Goal: Transaction & Acquisition: Purchase product/service

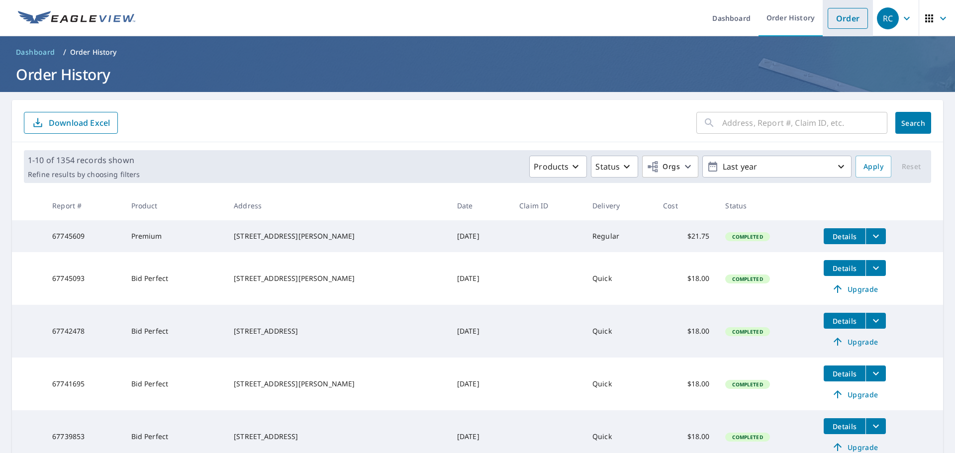
click at [836, 14] on link "Order" at bounding box center [847, 18] width 40 height 21
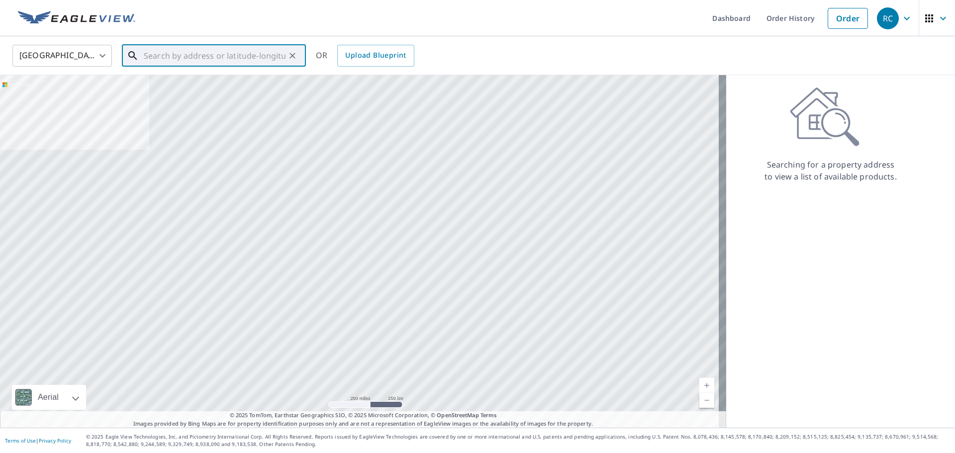
paste input "[STREET_ADDRESS]"
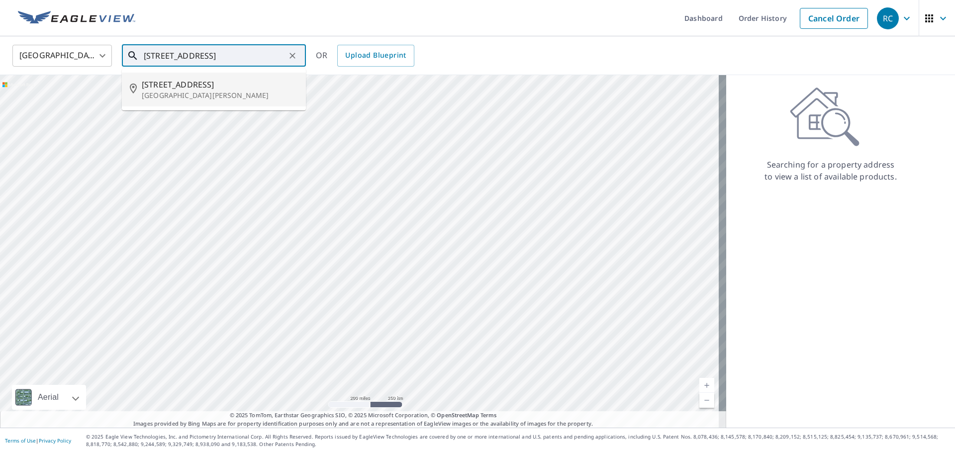
click at [188, 87] on span "[STREET_ADDRESS]" at bounding box center [220, 85] width 156 height 12
type input "[STREET_ADDRESS][PERSON_NAME]"
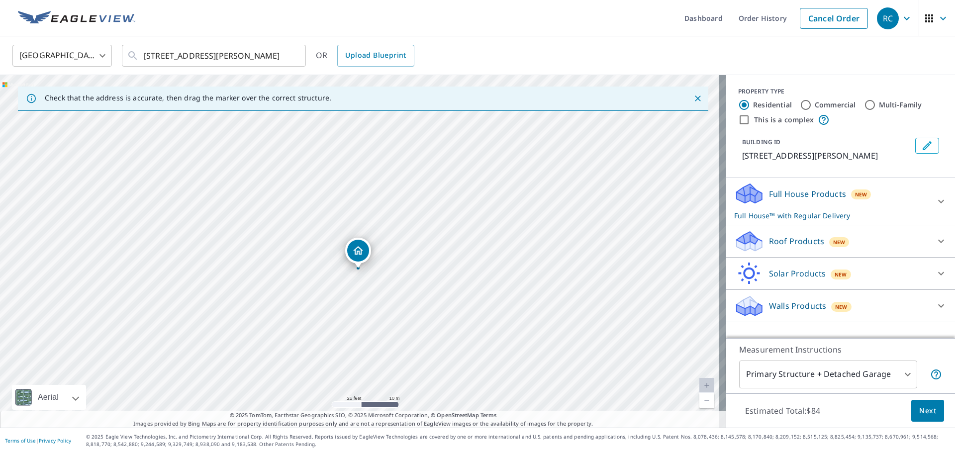
drag, startPoint x: 349, startPoint y: 244, endPoint x: 350, endPoint y: 255, distance: 11.0
click at [746, 241] on icon at bounding box center [748, 238] width 25 height 12
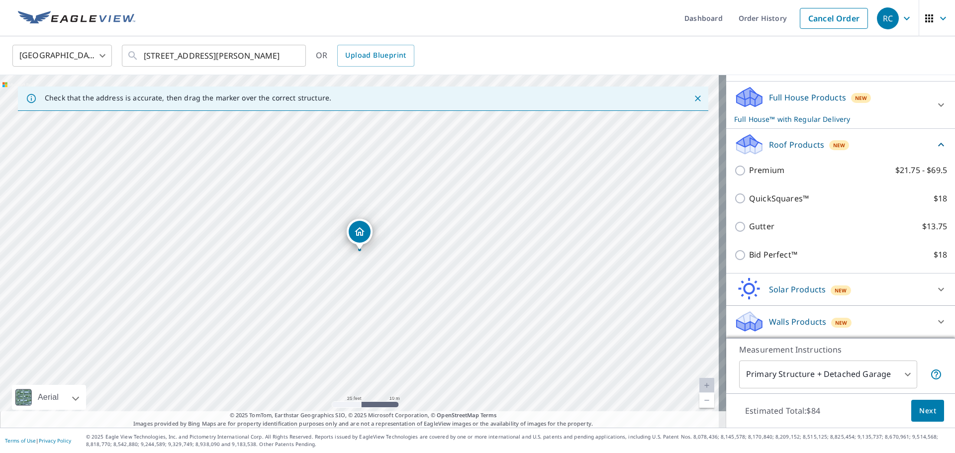
scroll to position [108, 0]
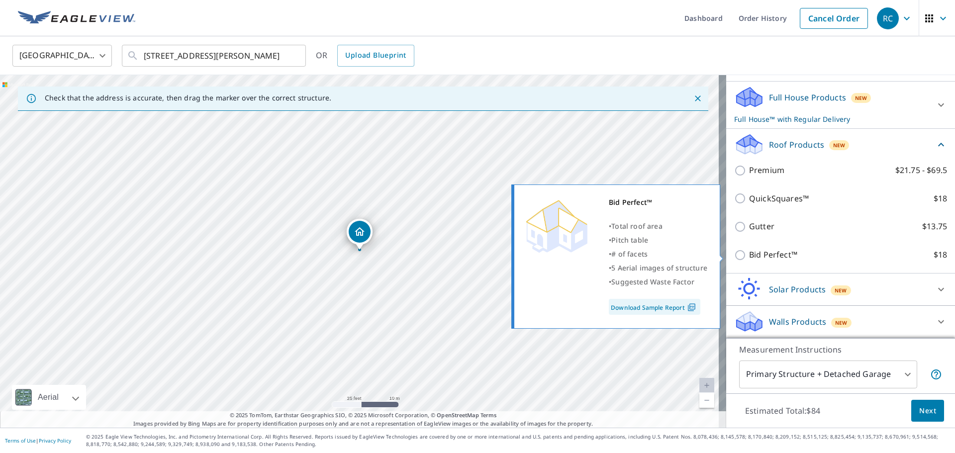
click at [751, 252] on p "Bid Perfect™" at bounding box center [773, 255] width 48 height 12
click at [749, 252] on input "Bid Perfect™ $18" at bounding box center [741, 255] width 15 height 12
checkbox input "true"
checkbox input "false"
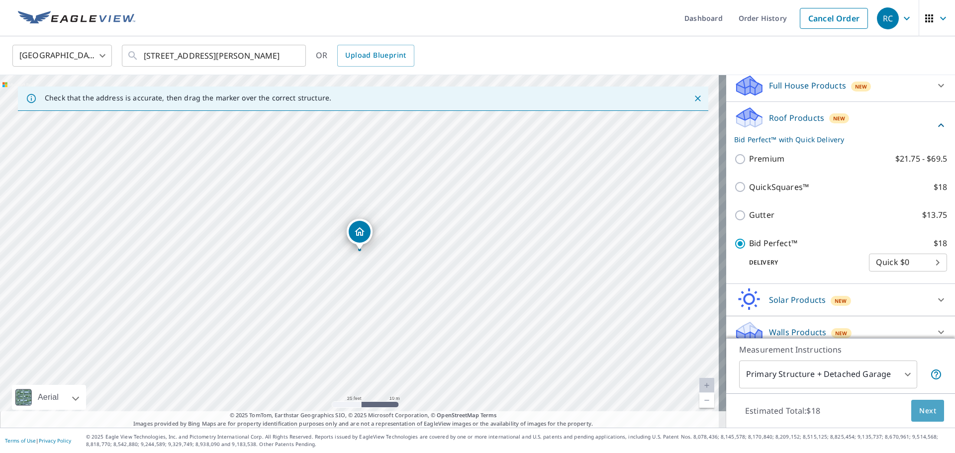
click at [926, 411] on span "Next" at bounding box center [927, 411] width 17 height 12
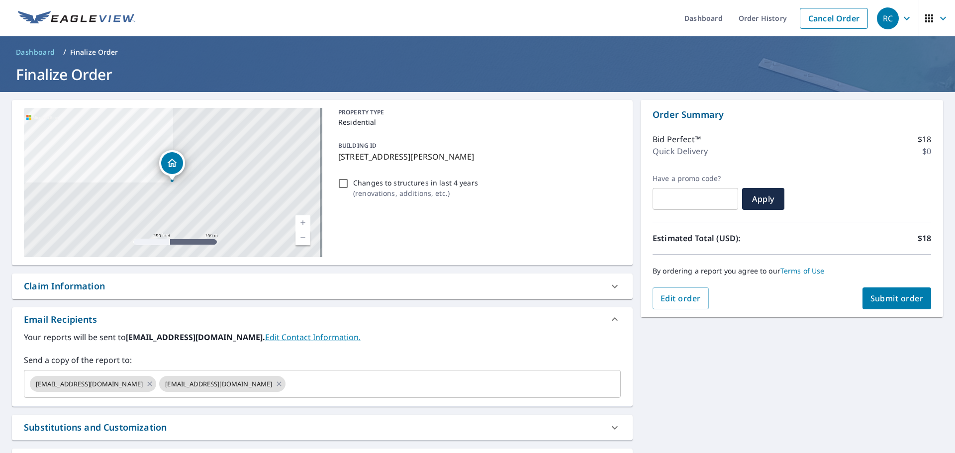
click at [889, 293] on span "Submit order" at bounding box center [896, 298] width 53 height 11
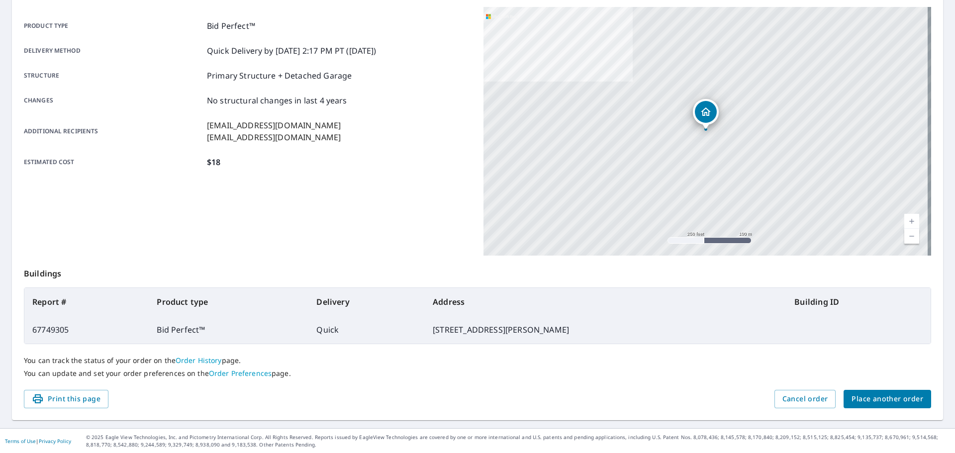
scroll to position [132, 0]
click at [41, 329] on td "67749305" at bounding box center [86, 329] width 124 height 28
click at [40, 329] on td "67749305" at bounding box center [86, 329] width 124 height 28
click at [39, 329] on td "67749305" at bounding box center [86, 329] width 124 height 28
click at [41, 329] on td "67749305" at bounding box center [86, 329] width 124 height 28
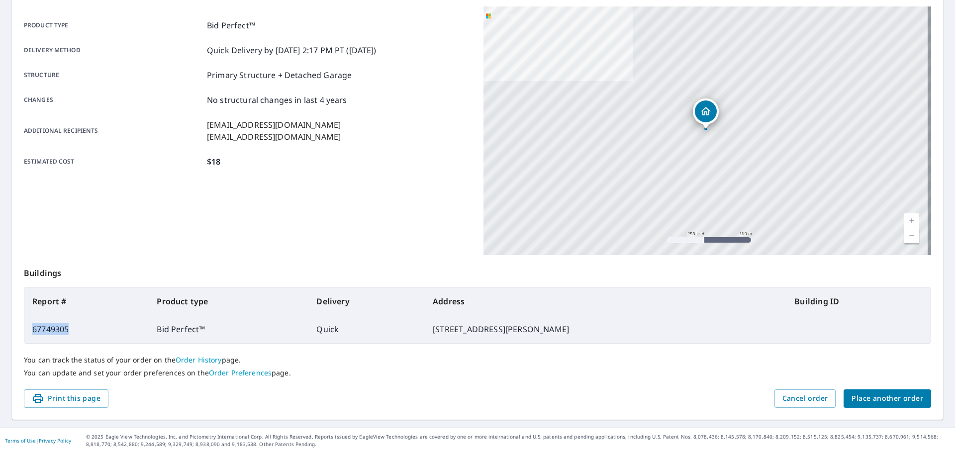
click at [41, 329] on td "67749305" at bounding box center [86, 329] width 124 height 28
copy td "67749305"
